Goal: Task Accomplishment & Management: Use online tool/utility

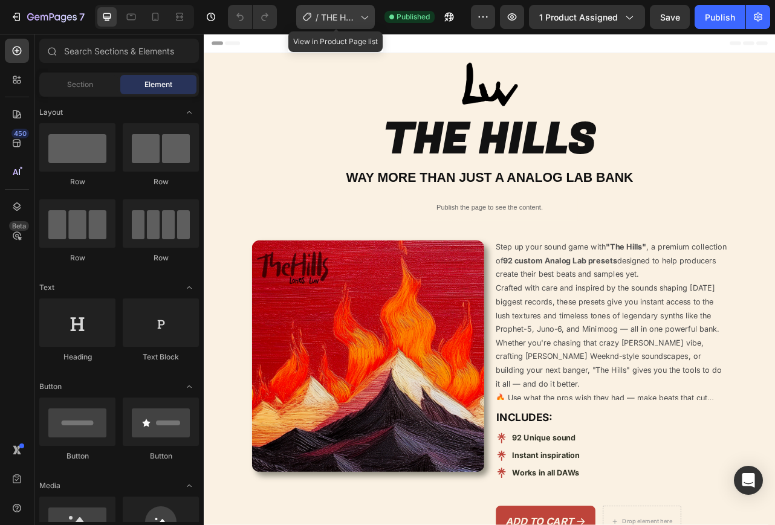
click at [332, 22] on span "THE HILLS KITS" at bounding box center [338, 17] width 34 height 13
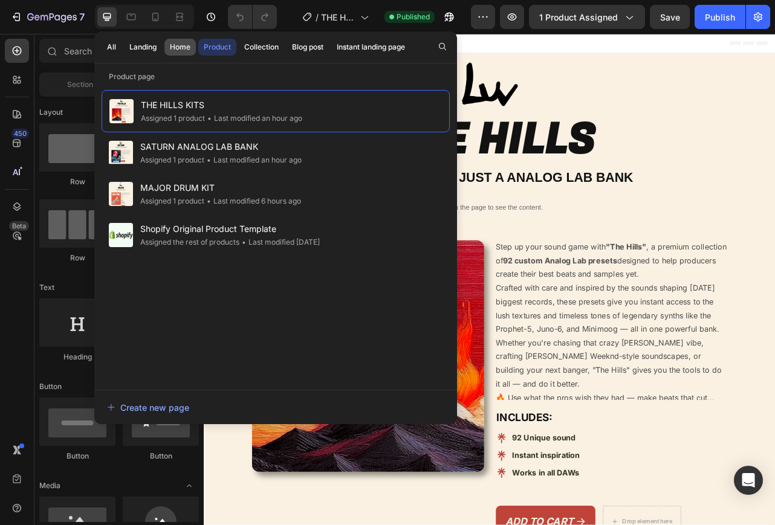
click at [189, 43] on div "Home" at bounding box center [180, 47] width 21 height 11
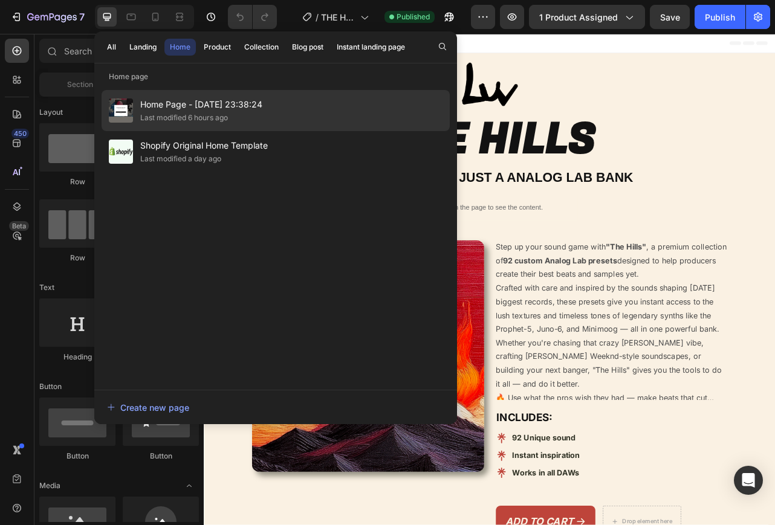
click at [194, 114] on div "Last modified 6 hours ago" at bounding box center [184, 118] width 88 height 12
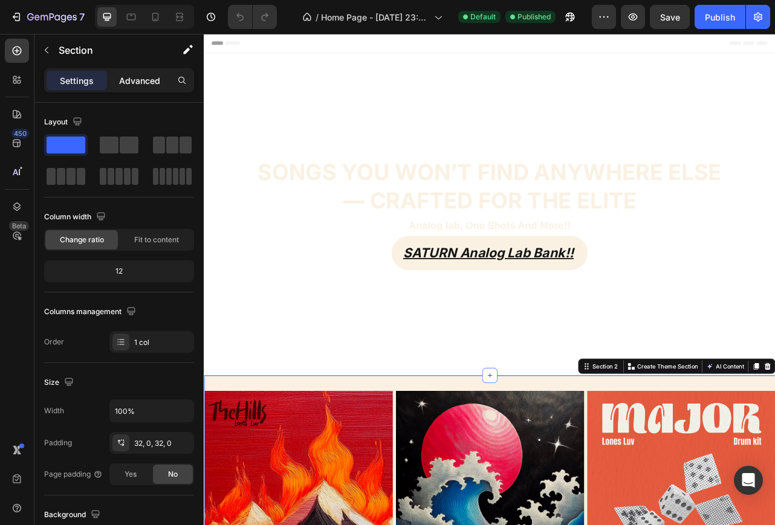
click at [137, 85] on p "Advanced" at bounding box center [139, 80] width 41 height 13
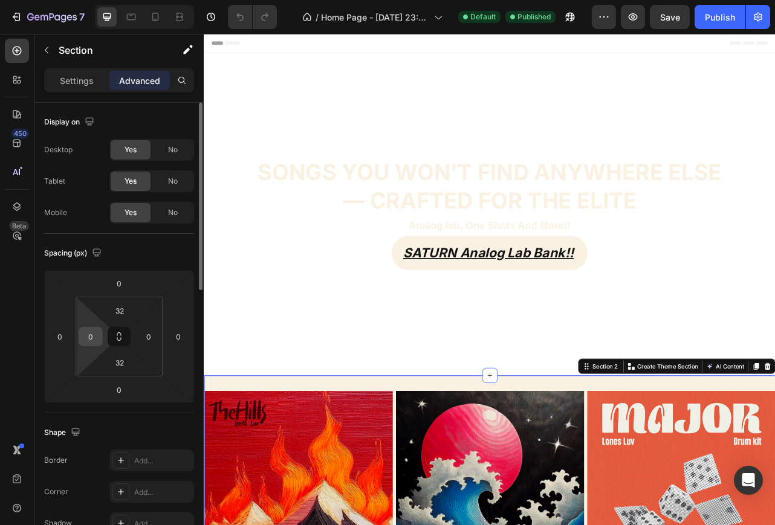
click at [86, 333] on input "0" at bounding box center [91, 337] width 18 height 18
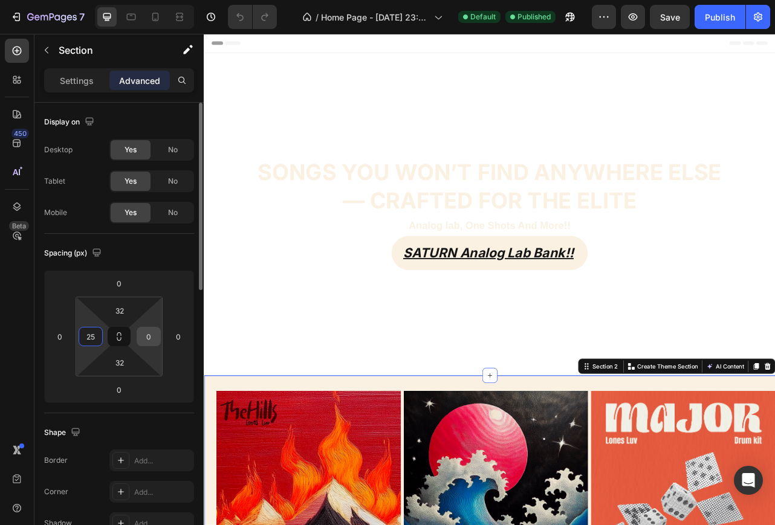
type input "25"
click at [159, 337] on div "0" at bounding box center [149, 336] width 24 height 19
click at [150, 337] on input "0" at bounding box center [149, 337] width 18 height 18
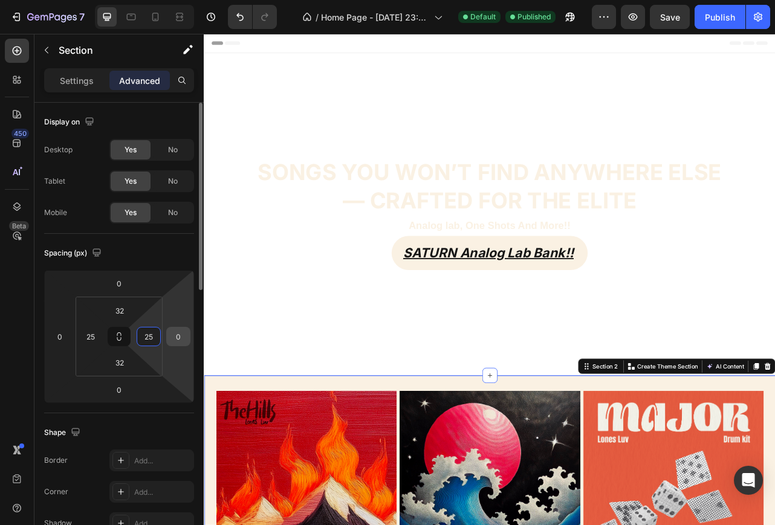
type input "25"
click at [189, 334] on div "0" at bounding box center [178, 336] width 24 height 19
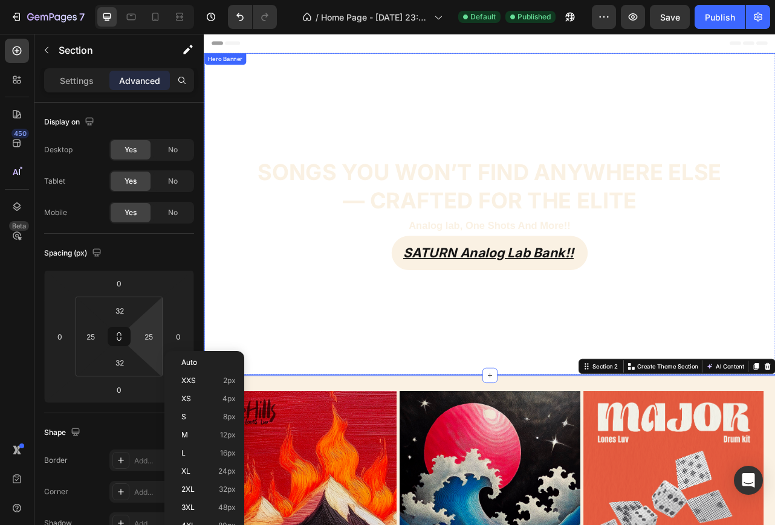
click at [214, 390] on div "Overlay" at bounding box center [566, 263] width 725 height 408
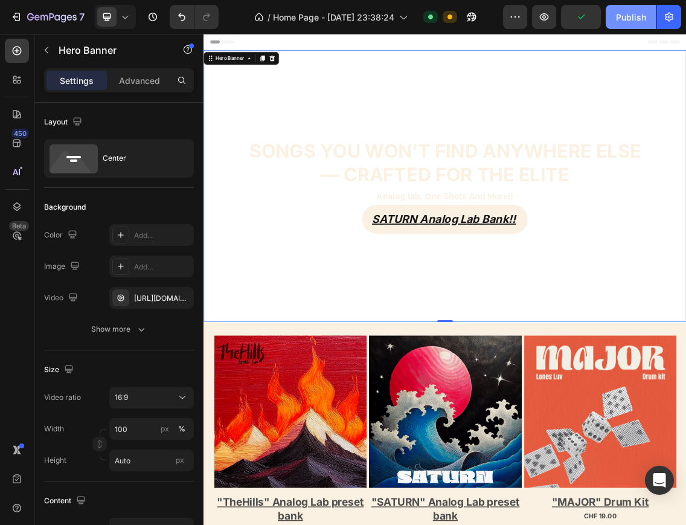
click at [630, 19] on div "Publish" at bounding box center [631, 17] width 30 height 13
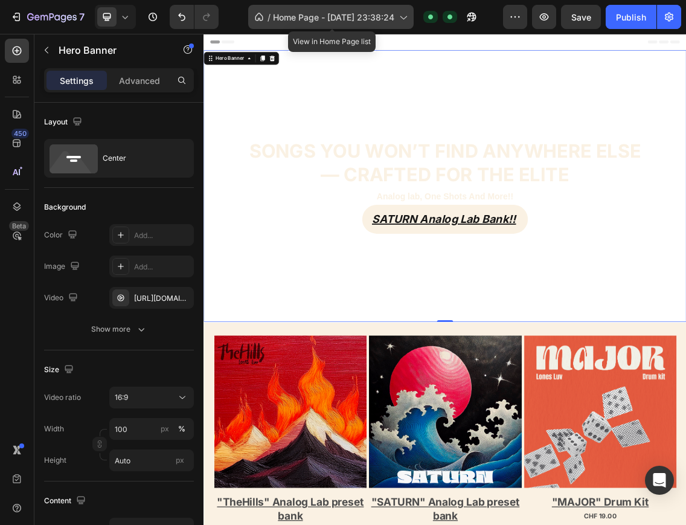
click at [330, 14] on span "Home Page - [DATE] 23:38:24" at bounding box center [333, 17] width 121 height 13
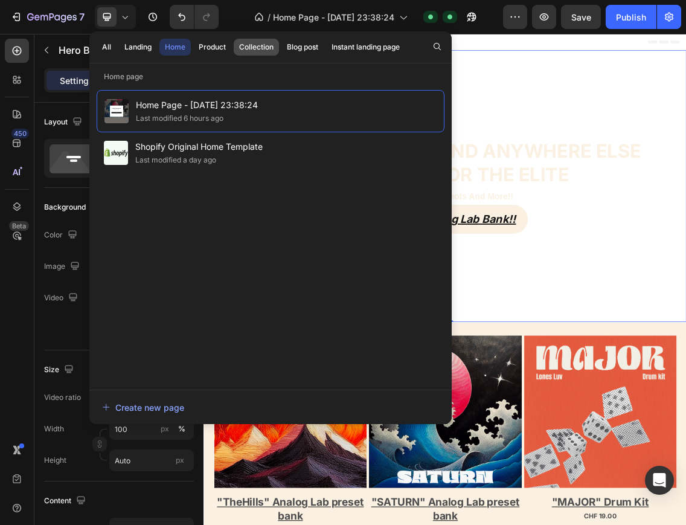
click at [254, 54] on button "Collection" at bounding box center [256, 47] width 45 height 17
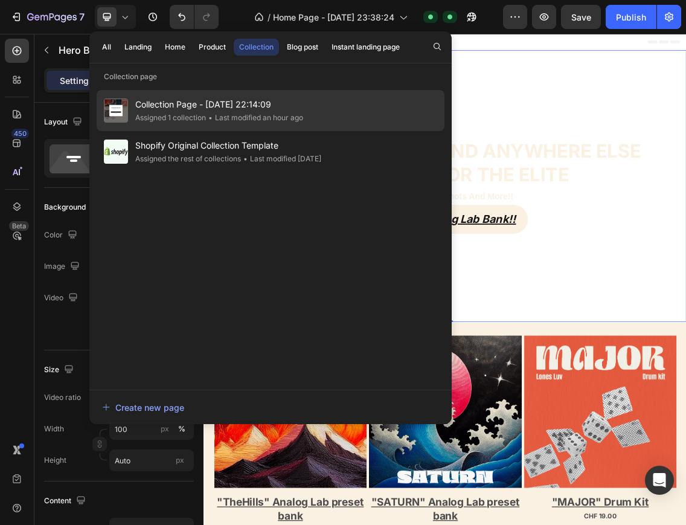
click at [234, 102] on span "Collection Page - Sep 28, 22:14:09" at bounding box center [219, 104] width 168 height 15
